Goal: Task Accomplishment & Management: Complete application form

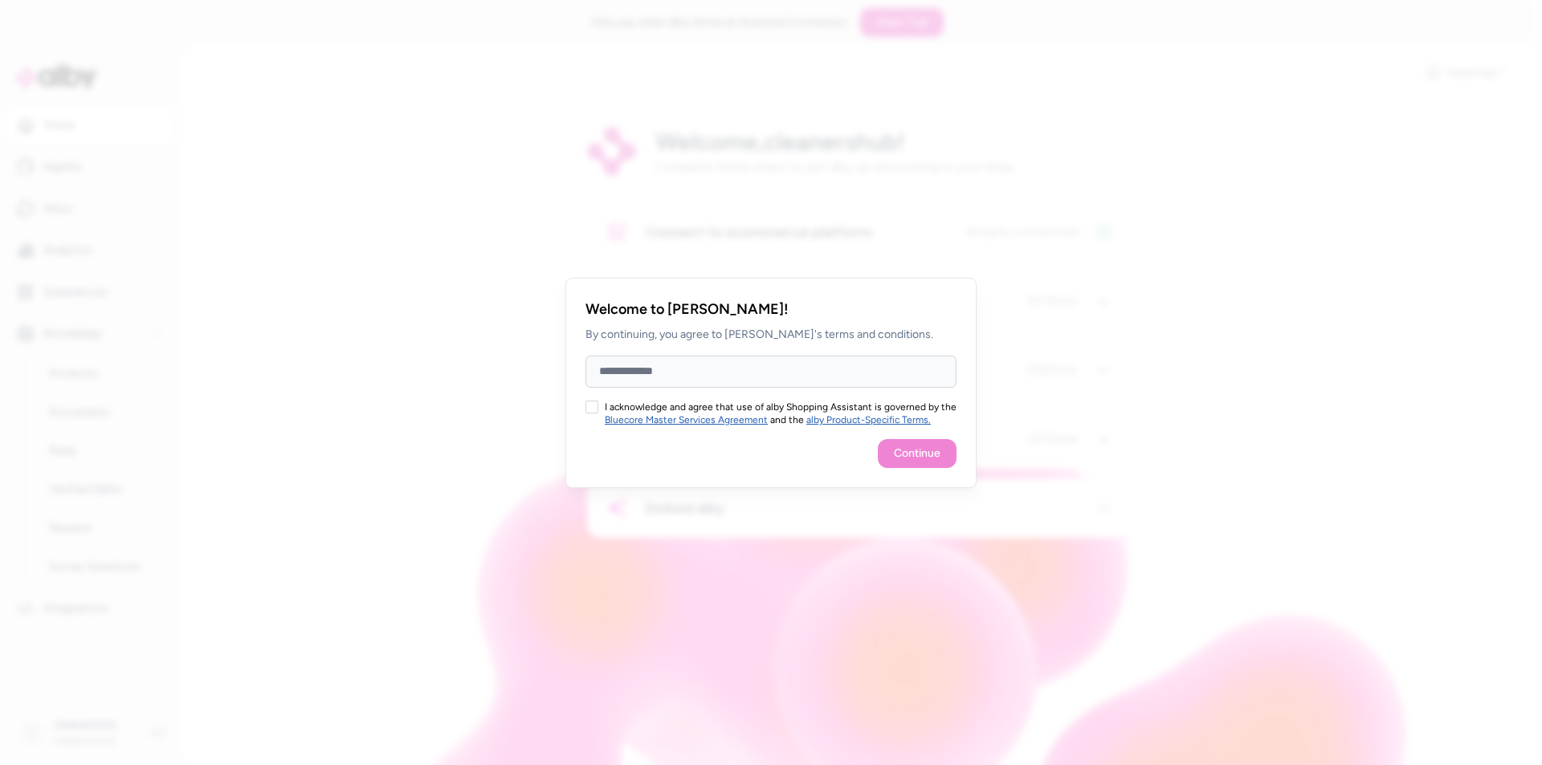
click at [804, 374] on input "Full Name" at bounding box center [770, 372] width 371 height 32
type input "**********"
click at [588, 410] on button "I acknowledge and agree that use of alby Shopping Assistant is governed by the …" at bounding box center [591, 407] width 13 height 13
click at [928, 454] on button "Continue" at bounding box center [917, 453] width 79 height 29
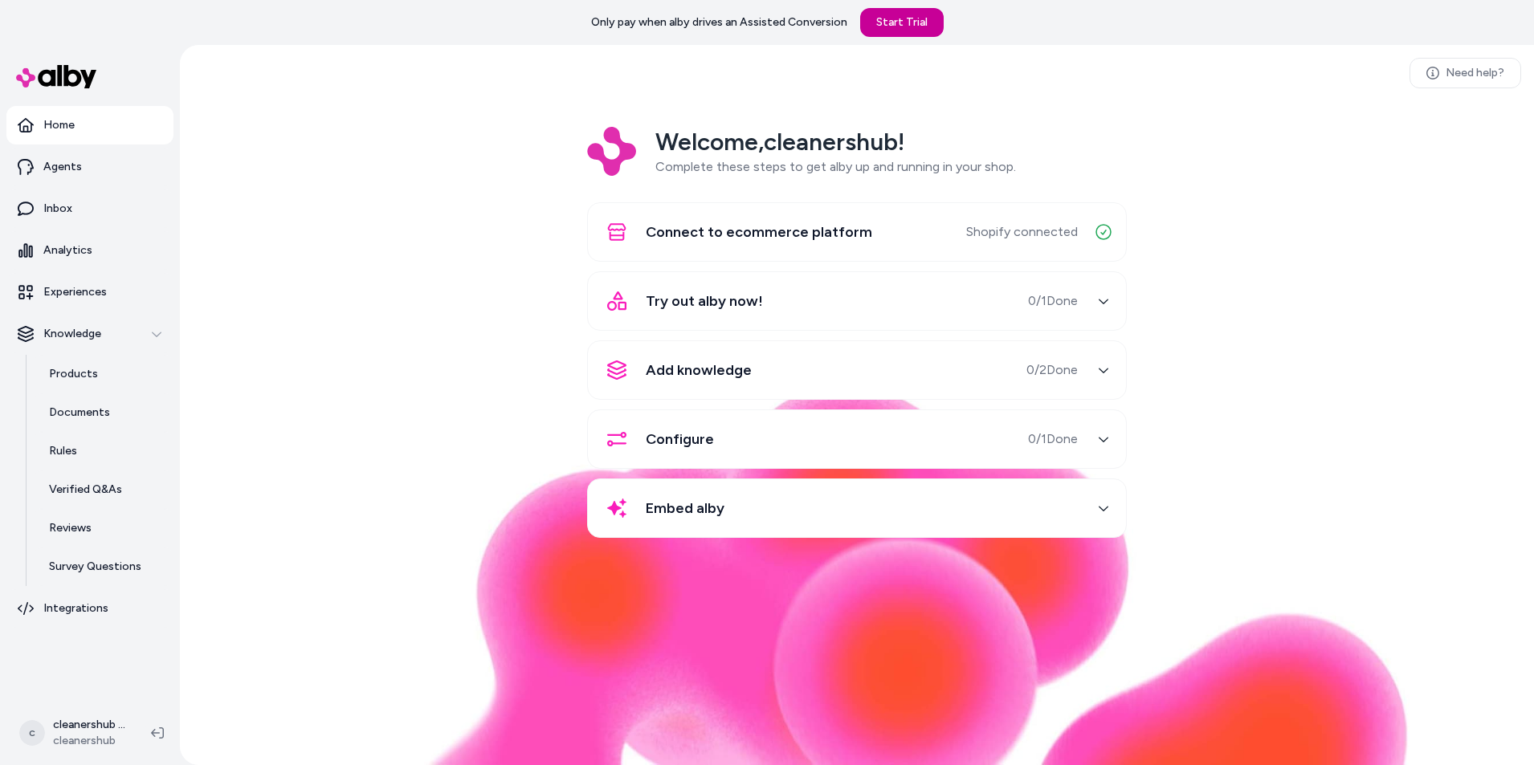
click at [908, 21] on link "Start Trial" at bounding box center [902, 22] width 84 height 29
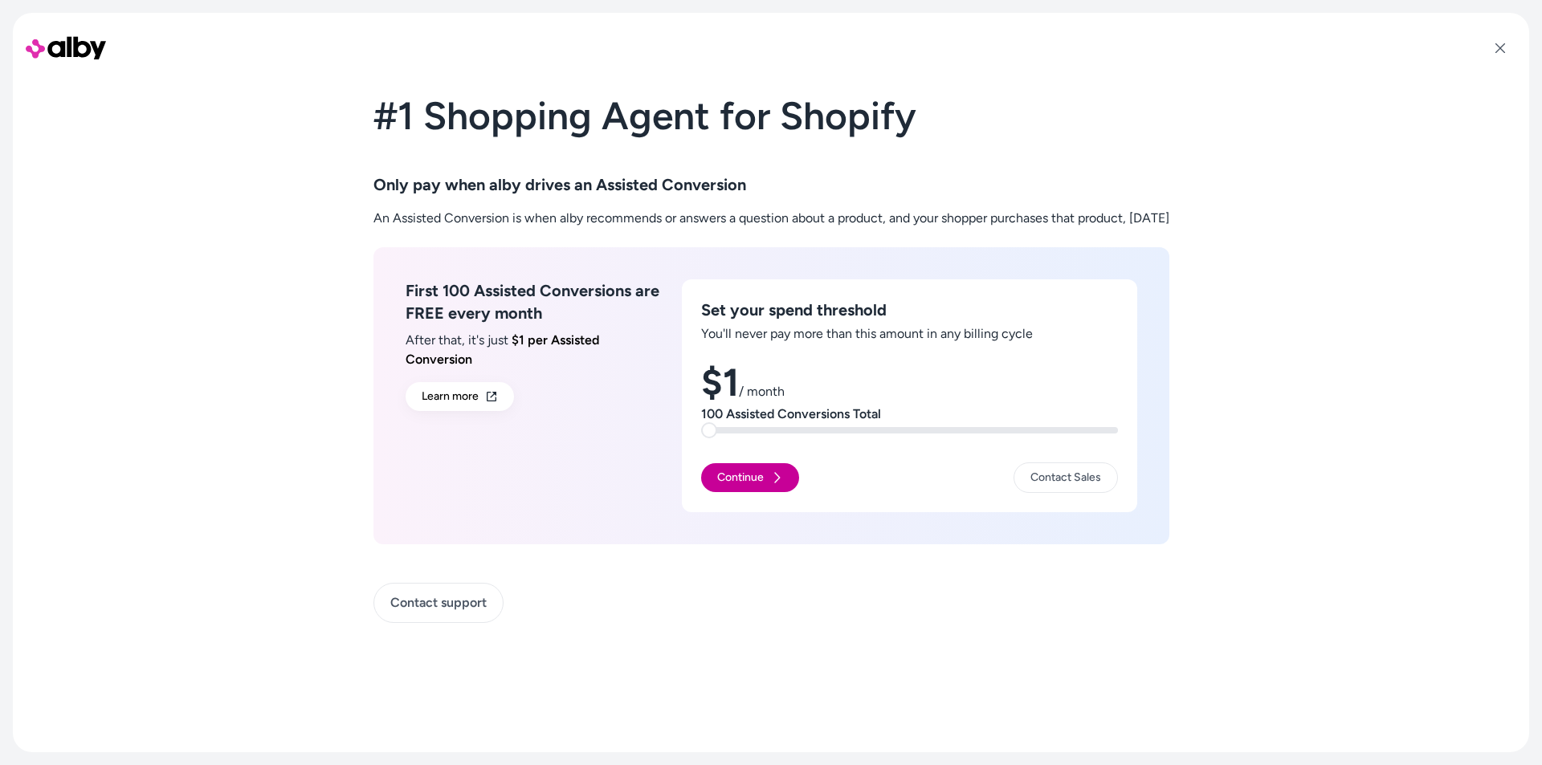
click at [774, 482] on icon at bounding box center [777, 477] width 6 height 10
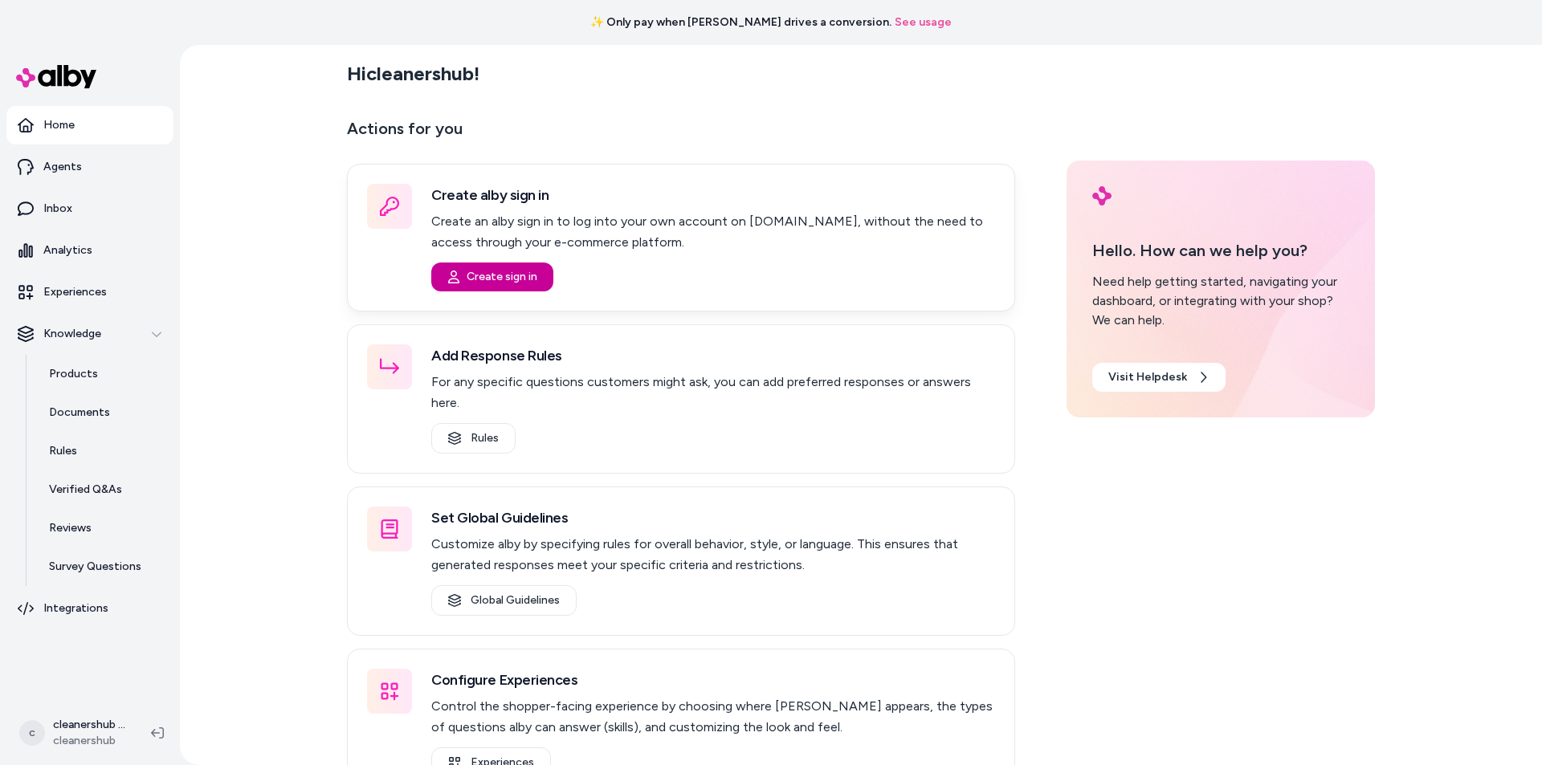
click at [516, 283] on button "Create sign in" at bounding box center [492, 277] width 122 height 29
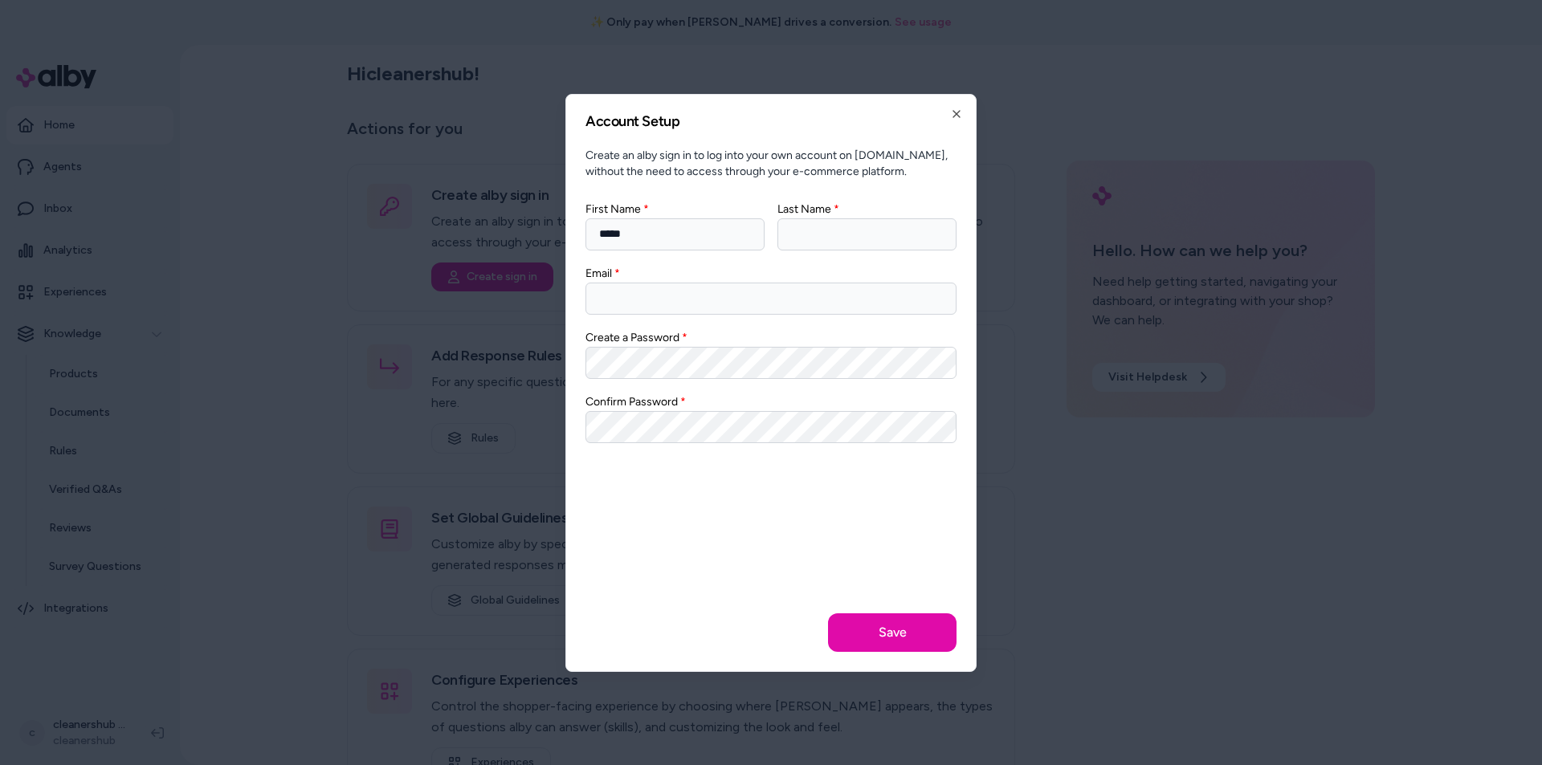
type input "*********"
click at [820, 234] on input "Last Name" at bounding box center [866, 234] width 179 height 32
type input "*****"
click at [709, 292] on input "Email" at bounding box center [770, 299] width 371 height 32
type input "**********"
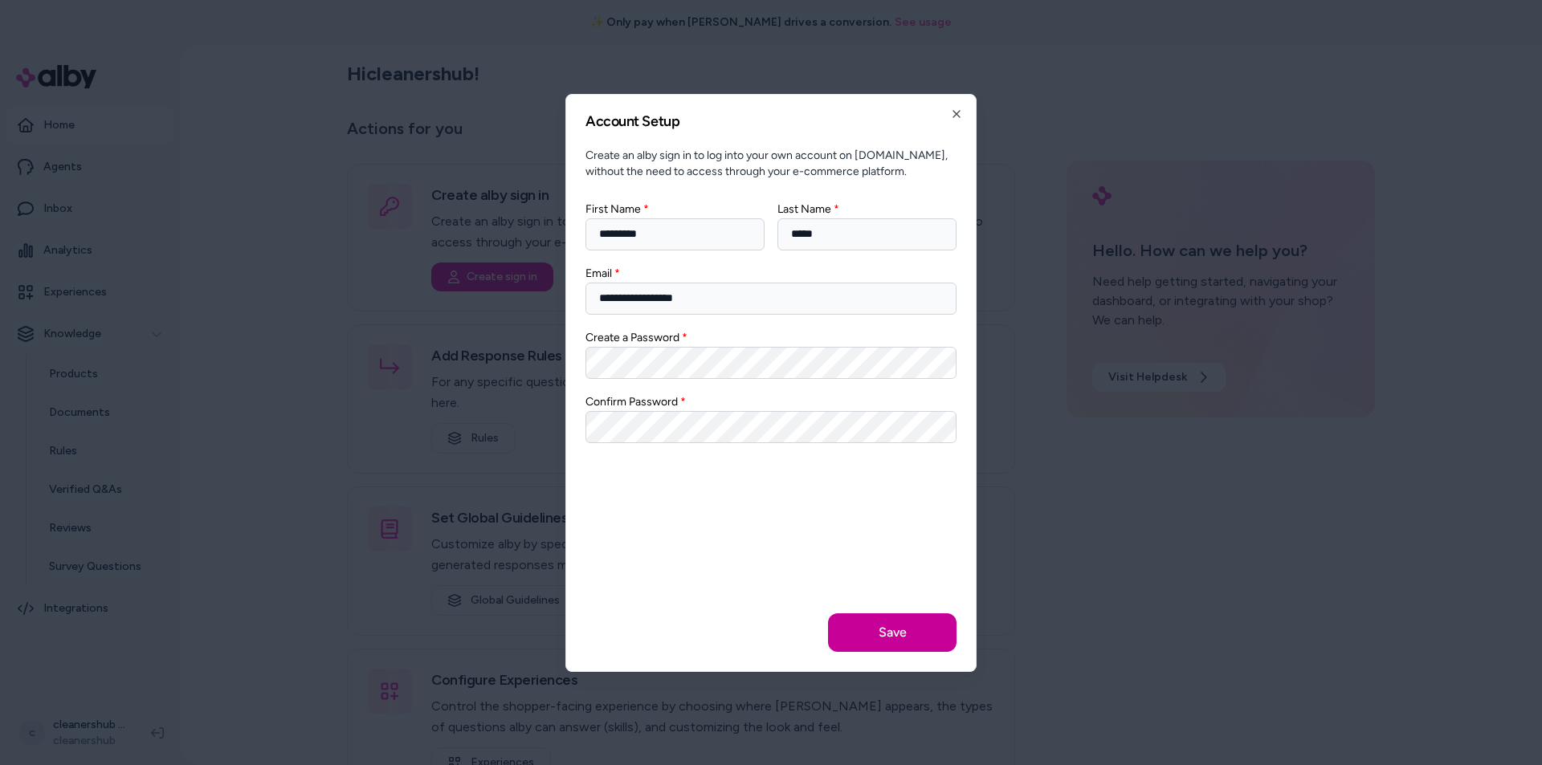
click at [883, 633] on button "Save" at bounding box center [892, 633] width 128 height 39
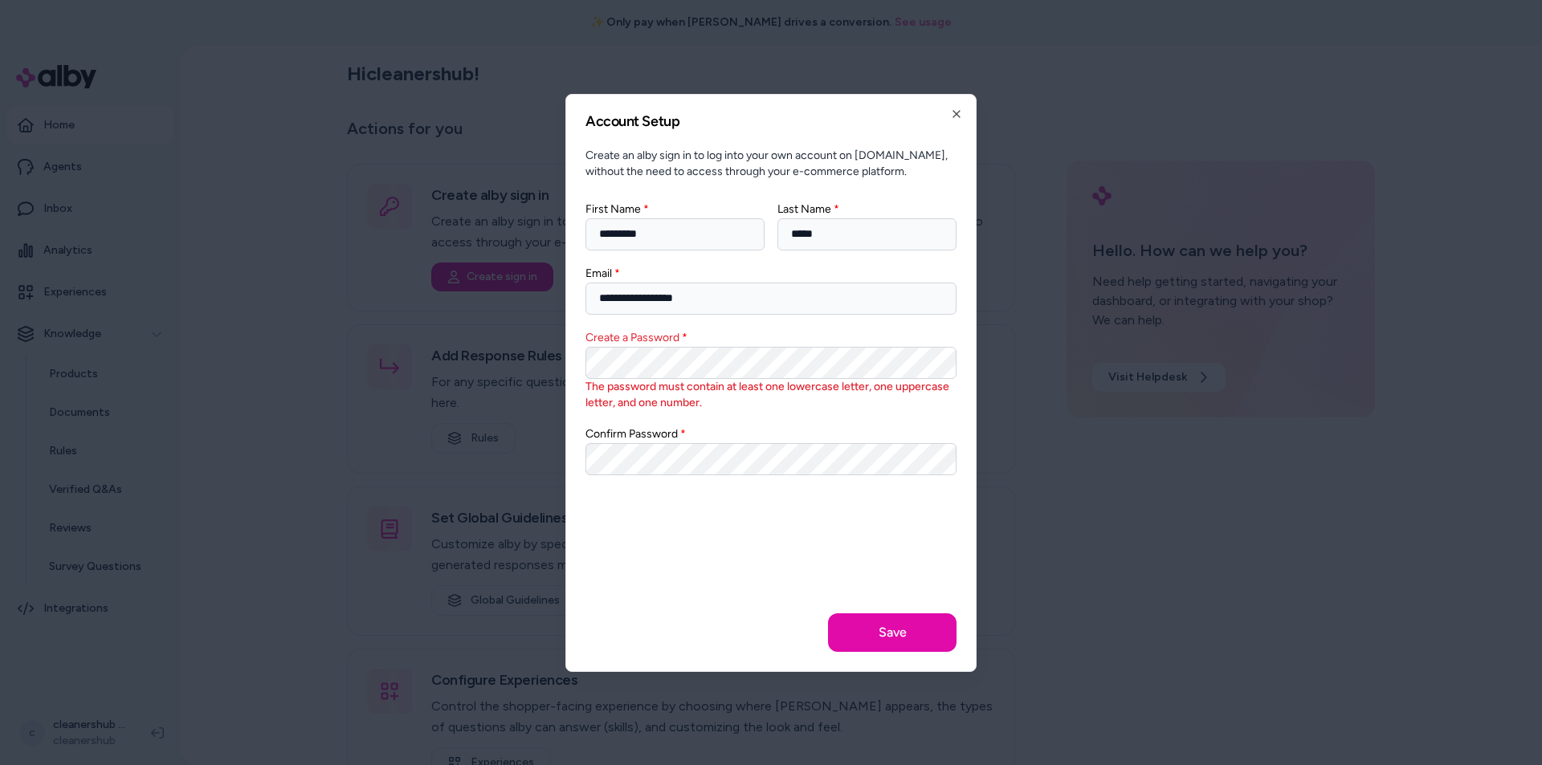
click at [523, 364] on body "✨ Only pay when alby drives a conversion. See usage Home Agents Inbox Analytics…" at bounding box center [771, 382] width 1542 height 765
click at [536, 430] on body "✨ Only pay when alby drives a conversion. See usage Home Agents Inbox Analytics…" at bounding box center [771, 382] width 1542 height 765
click at [828, 614] on button "Save" at bounding box center [892, 633] width 128 height 39
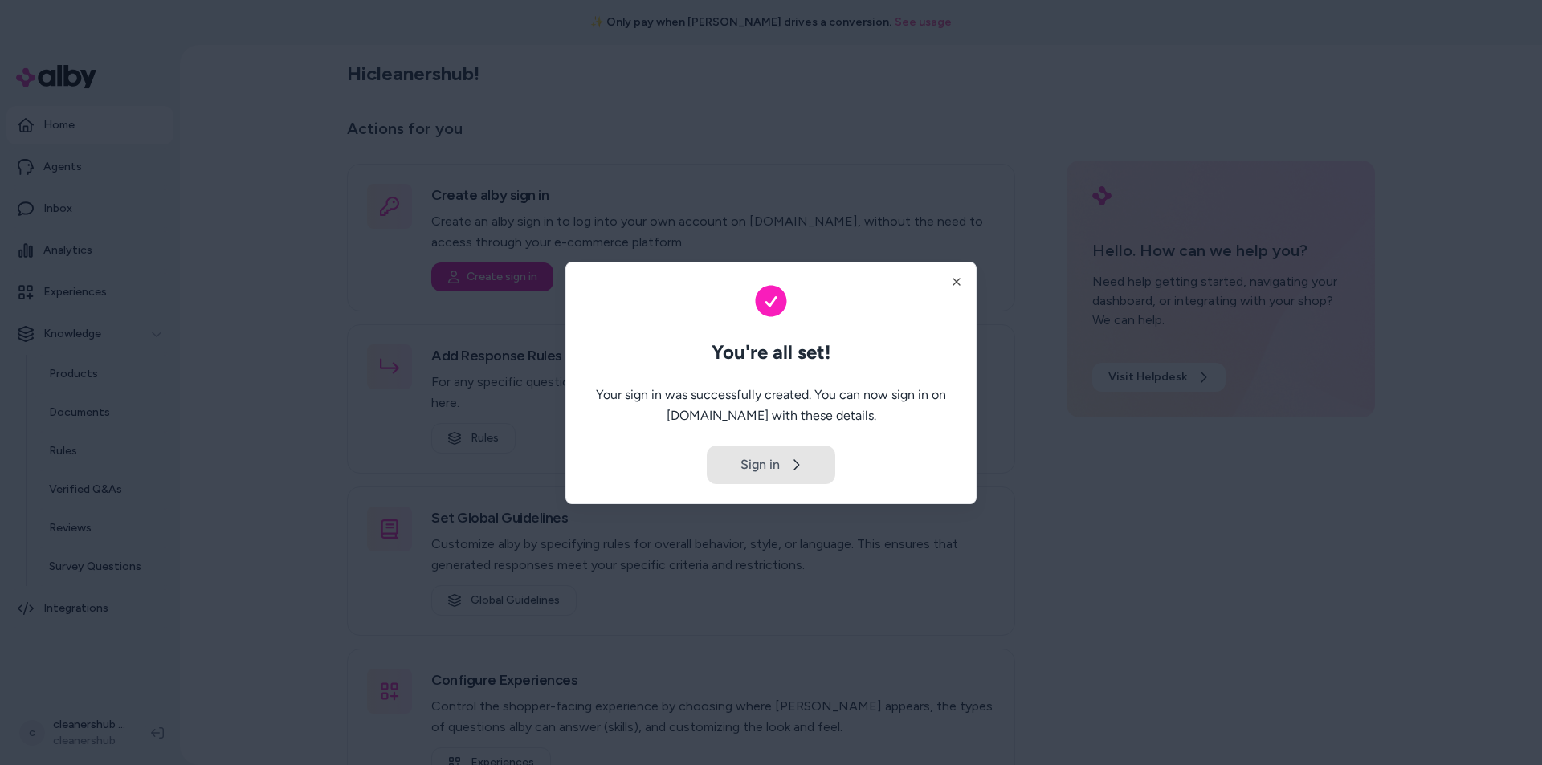
click at [756, 462] on button "Sign in" at bounding box center [771, 465] width 128 height 39
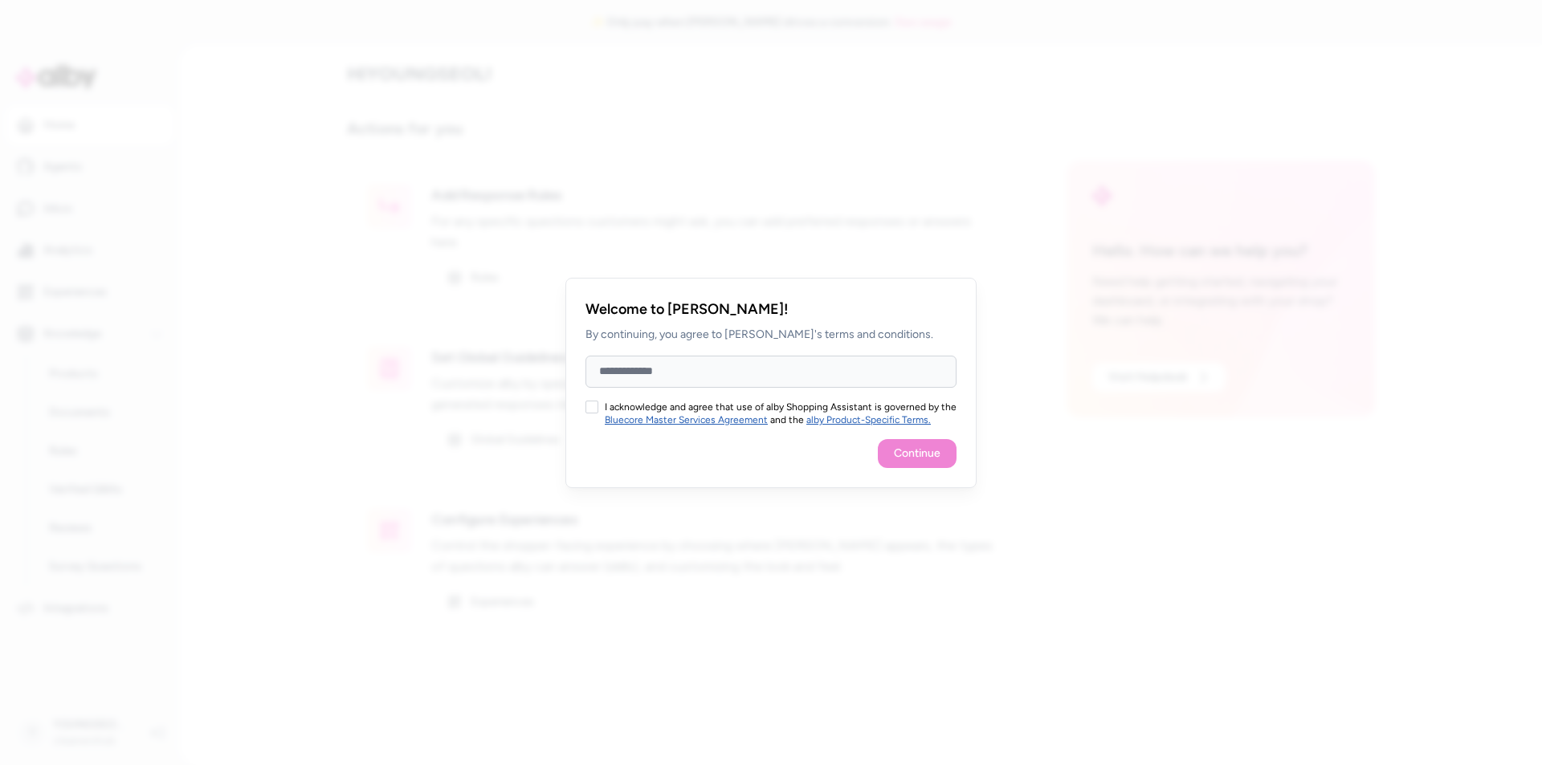
click at [709, 365] on input "Full Name" at bounding box center [770, 372] width 371 height 32
click at [1111, 540] on div at bounding box center [771, 382] width 1542 height 765
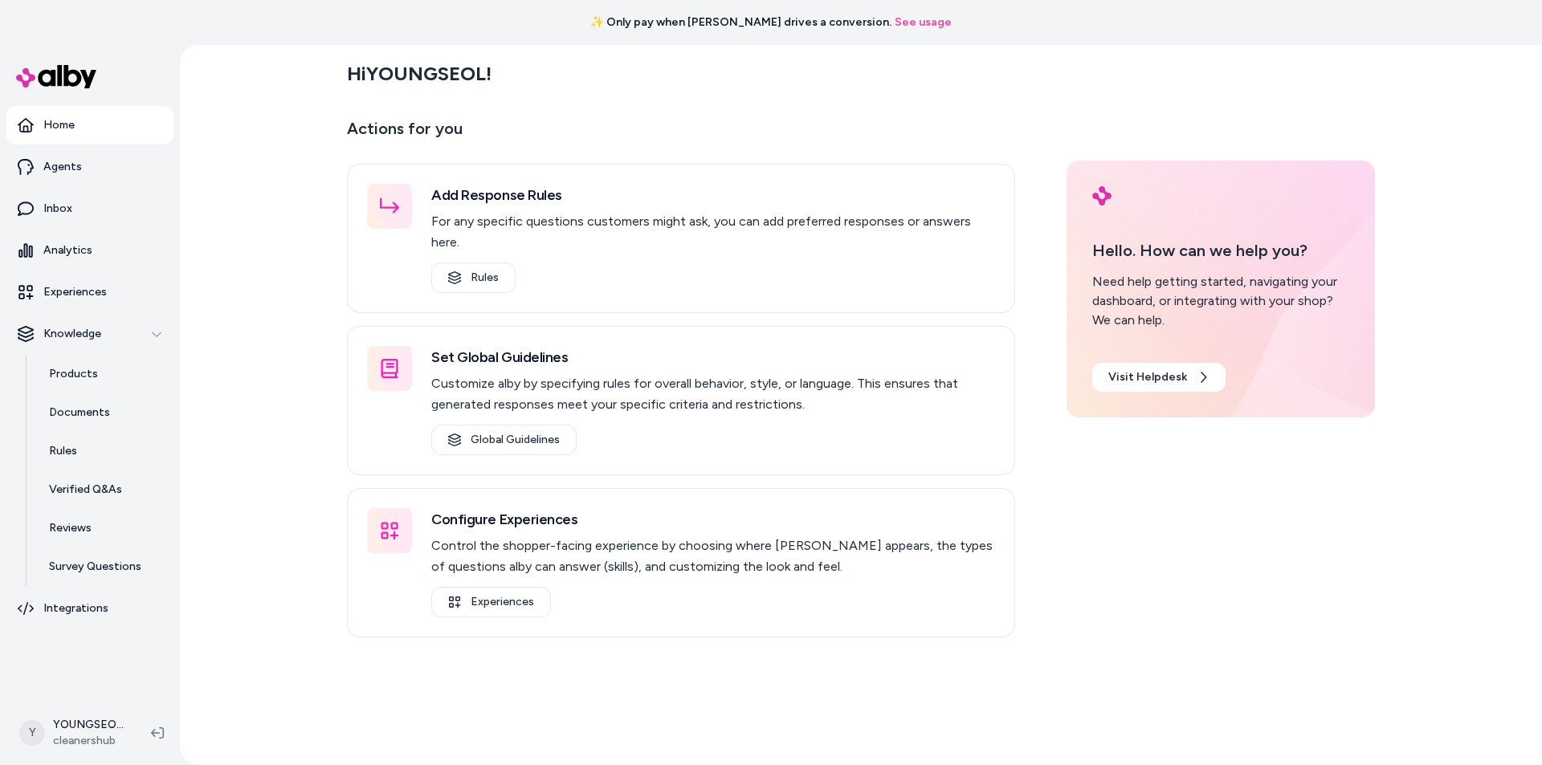
click at [1219, 541] on div "Actions for you Add Response Rules For any specific questions customers might a…" at bounding box center [861, 377] width 1028 height 522
click at [228, 251] on div "Hi [PERSON_NAME] ! Actions for you Add Response Rules For any specific question…" at bounding box center [861, 405] width 1362 height 720
click at [265, 222] on div "Hi [PERSON_NAME] ! Actions for you Add Response Rules For any specific question…" at bounding box center [861, 405] width 1362 height 720
click at [103, 380] on link "Products" at bounding box center [103, 374] width 141 height 39
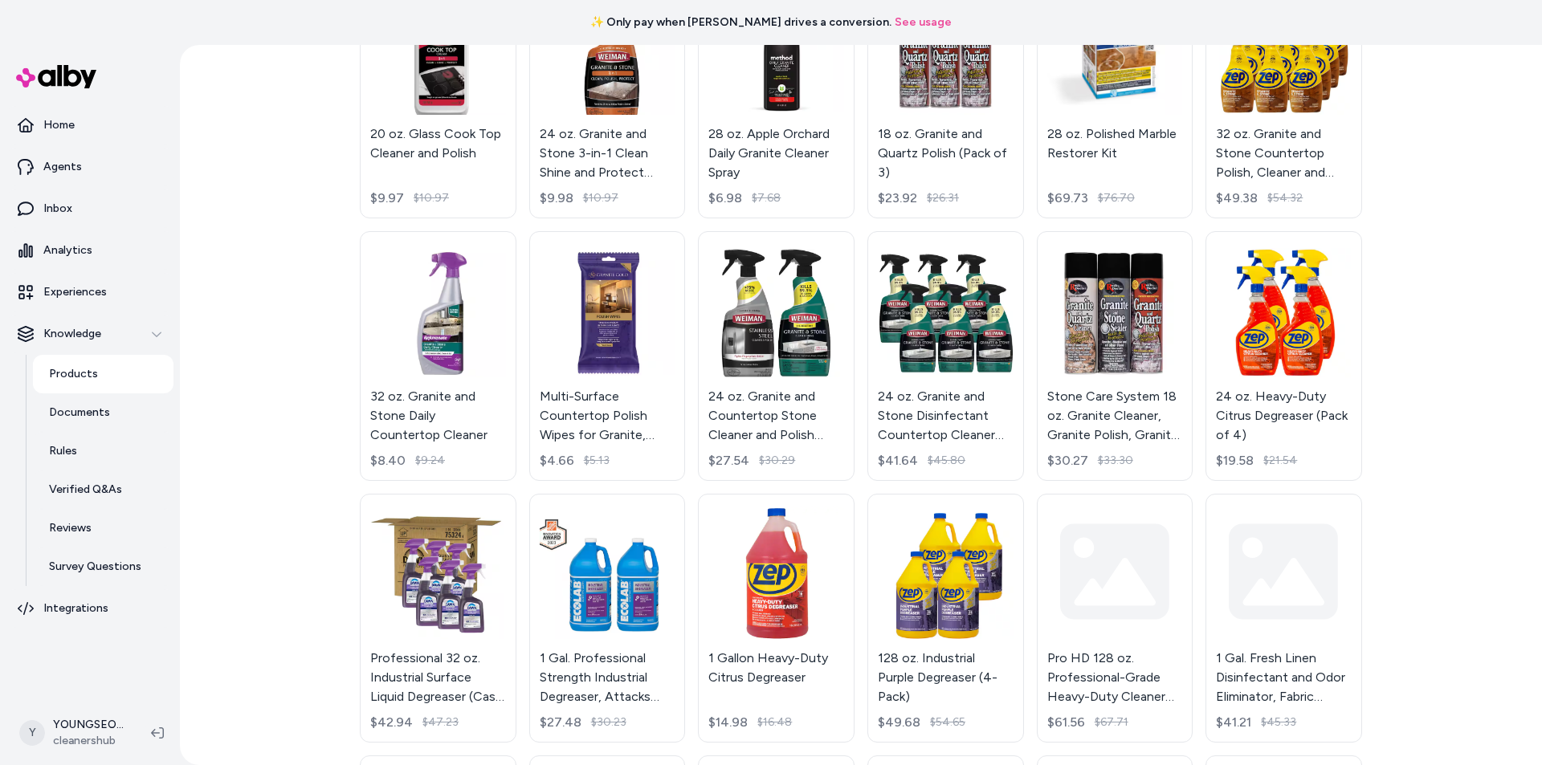
scroll to position [4118, 0]
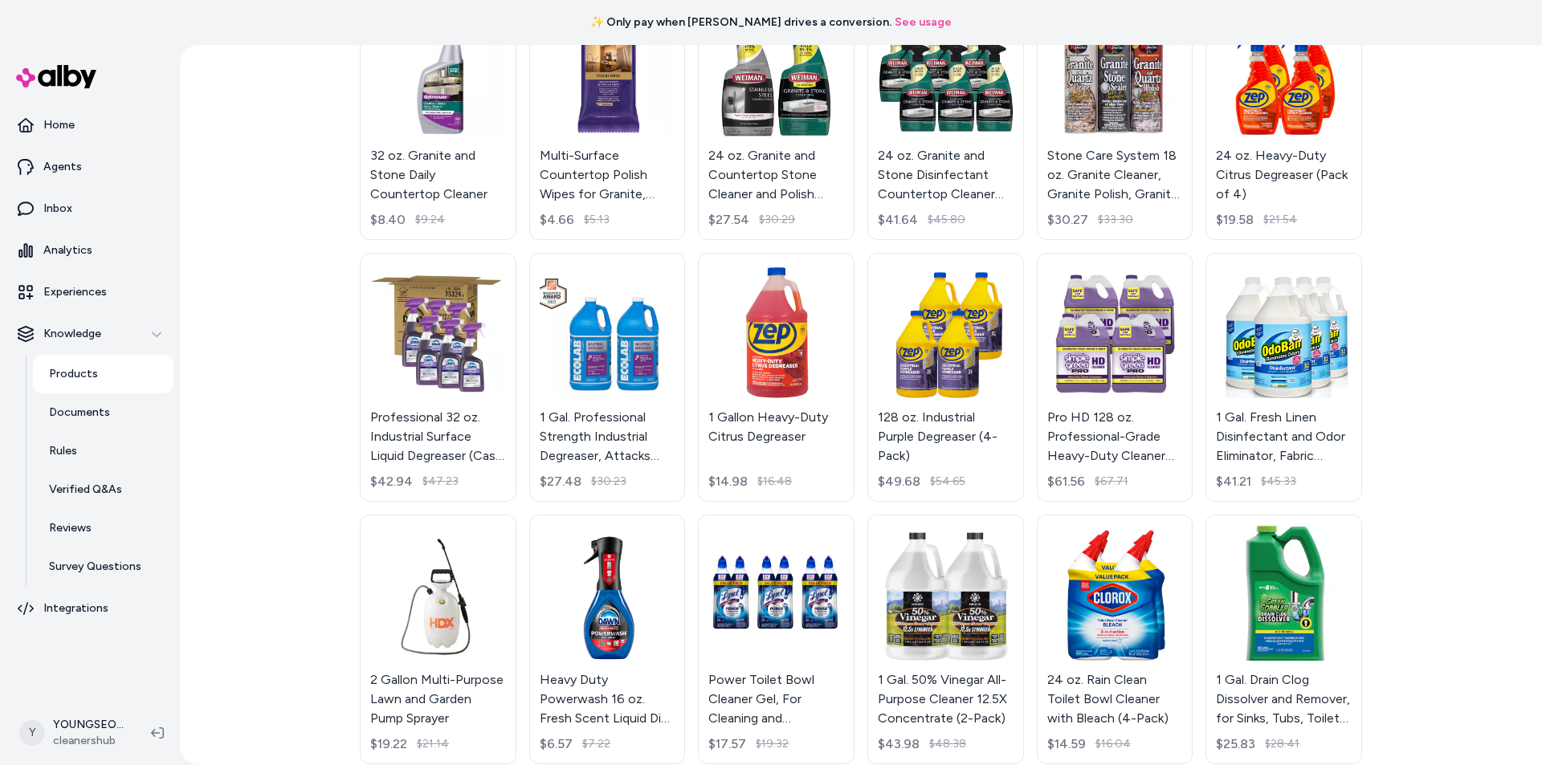
click at [287, 345] on div "Products Active 128 oz. Lemon Scented Multi-Purpose Cleaning Vinegar $15.98 Squ…" at bounding box center [861, 405] width 1362 height 720
click at [287, 159] on div "Products Active 128 oz. Lemon Scented Multi-Purpose Cleaning Vinegar $15.98 Squ…" at bounding box center [861, 405] width 1362 height 720
